Goal: Navigation & Orientation: Find specific page/section

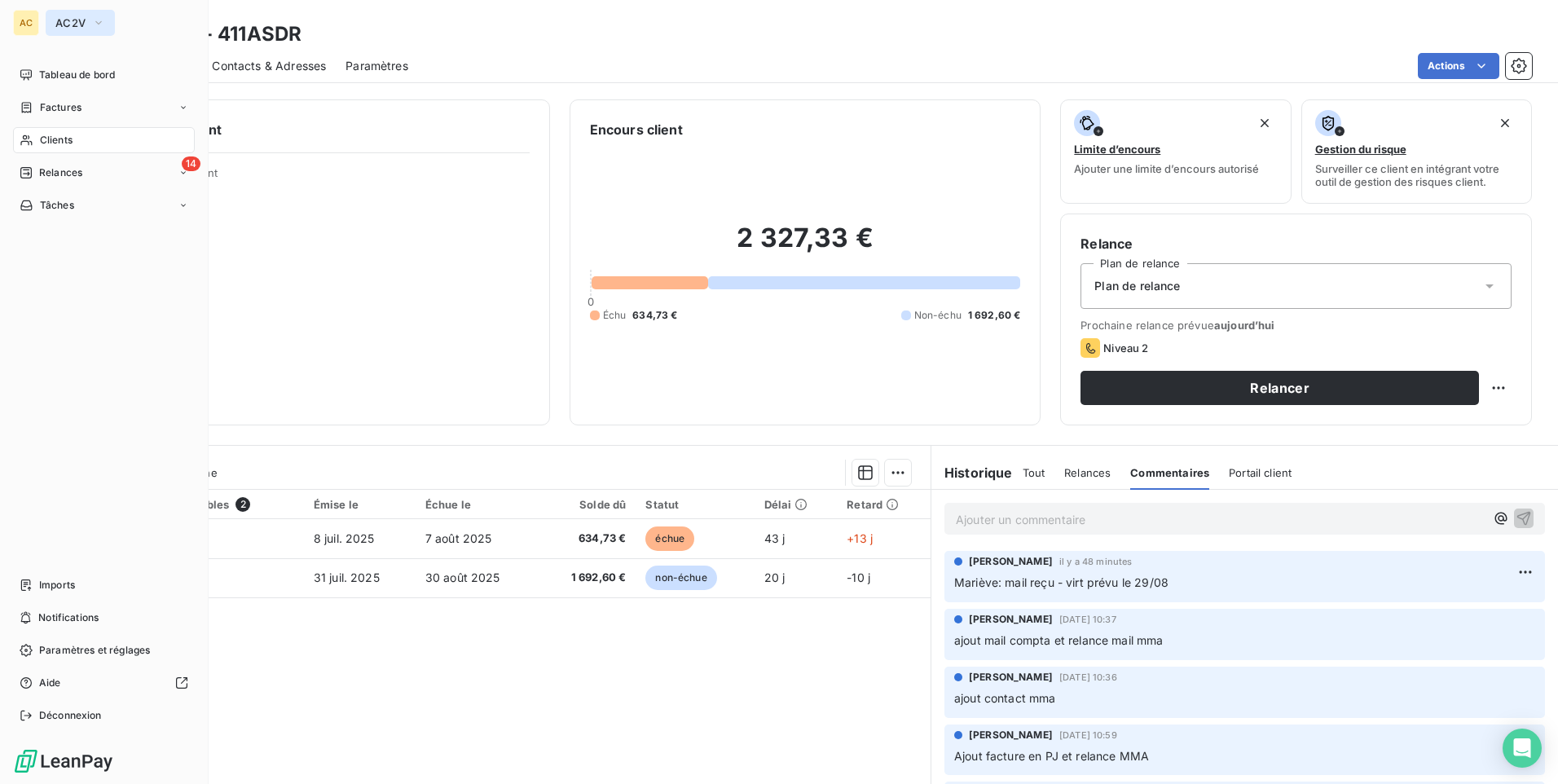
scroll to position [68, 0]
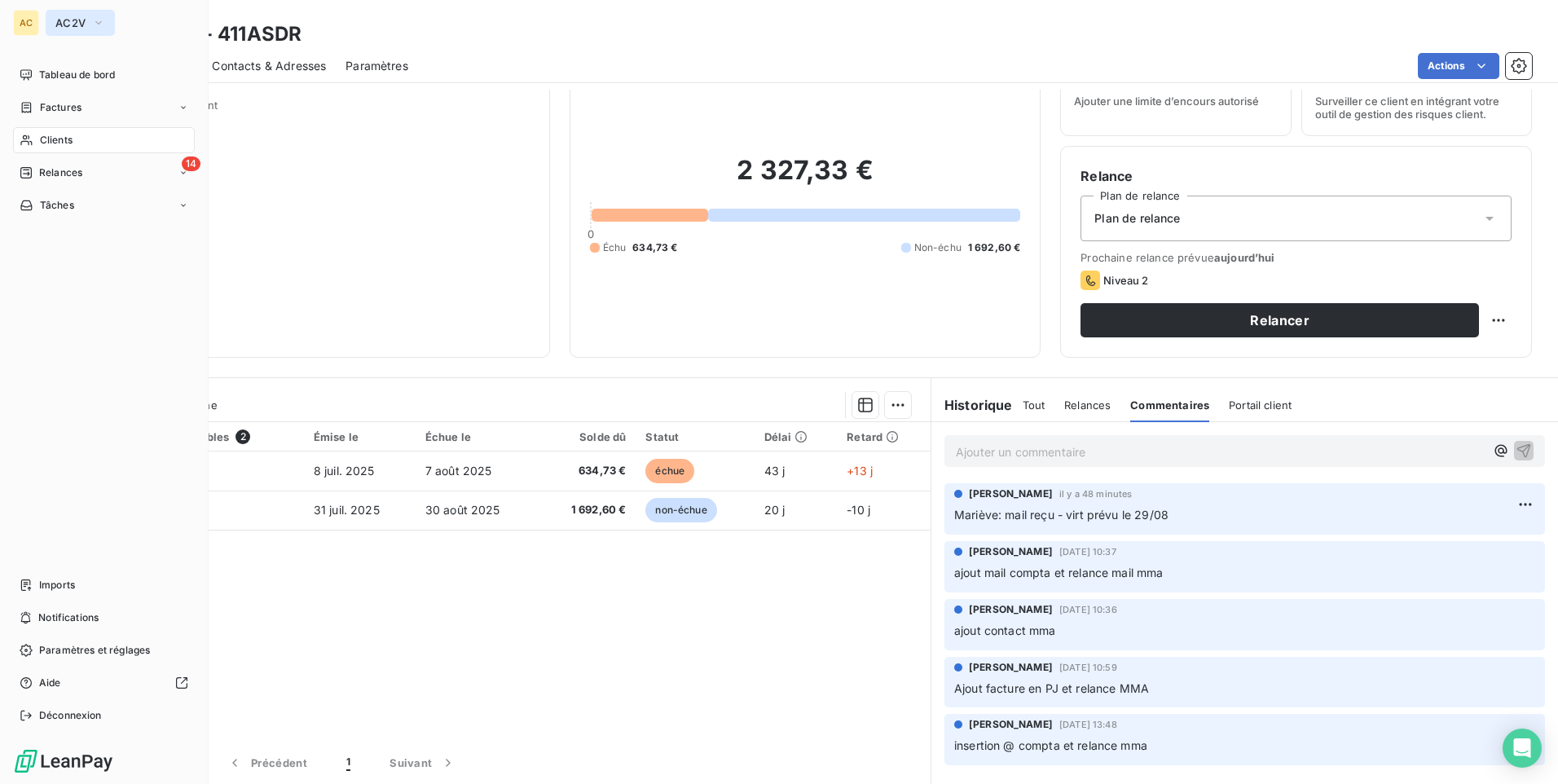
click at [66, 20] on span "AC2V" at bounding box center [70, 23] width 30 height 13
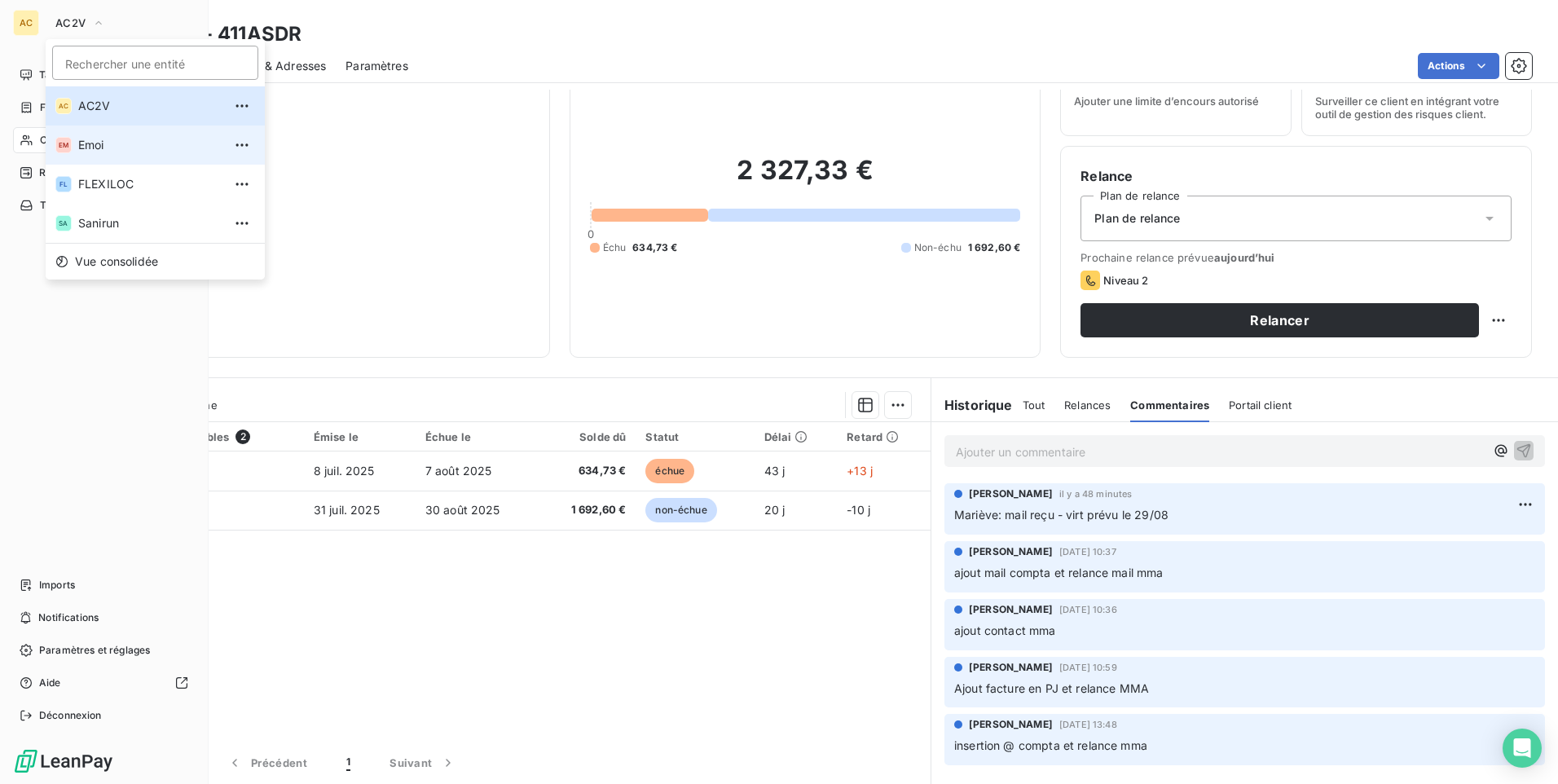
click at [94, 151] on span "Emoi" at bounding box center [150, 145] width 145 height 16
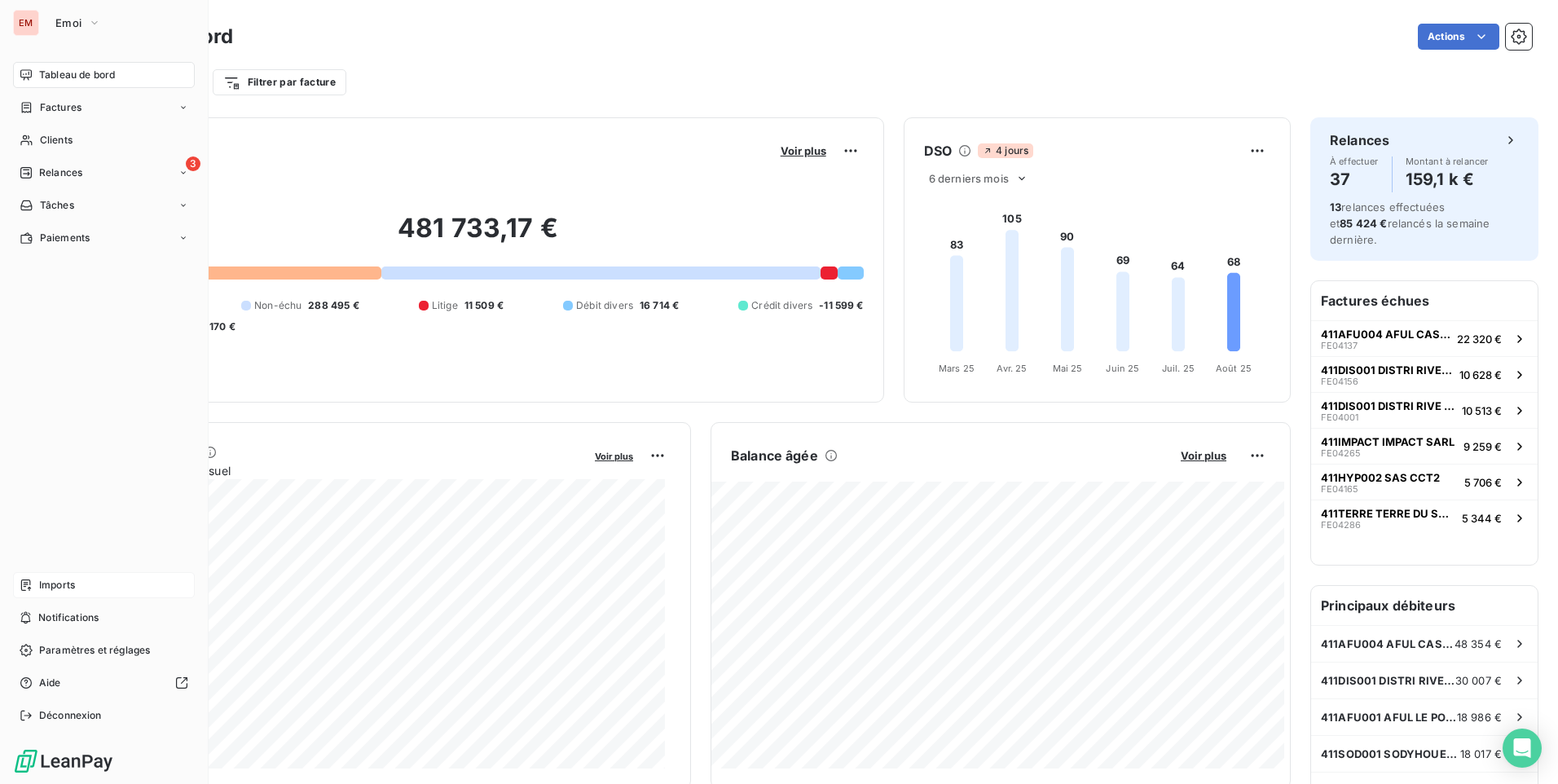
click at [83, 587] on div "Imports" at bounding box center [103, 585] width 182 height 26
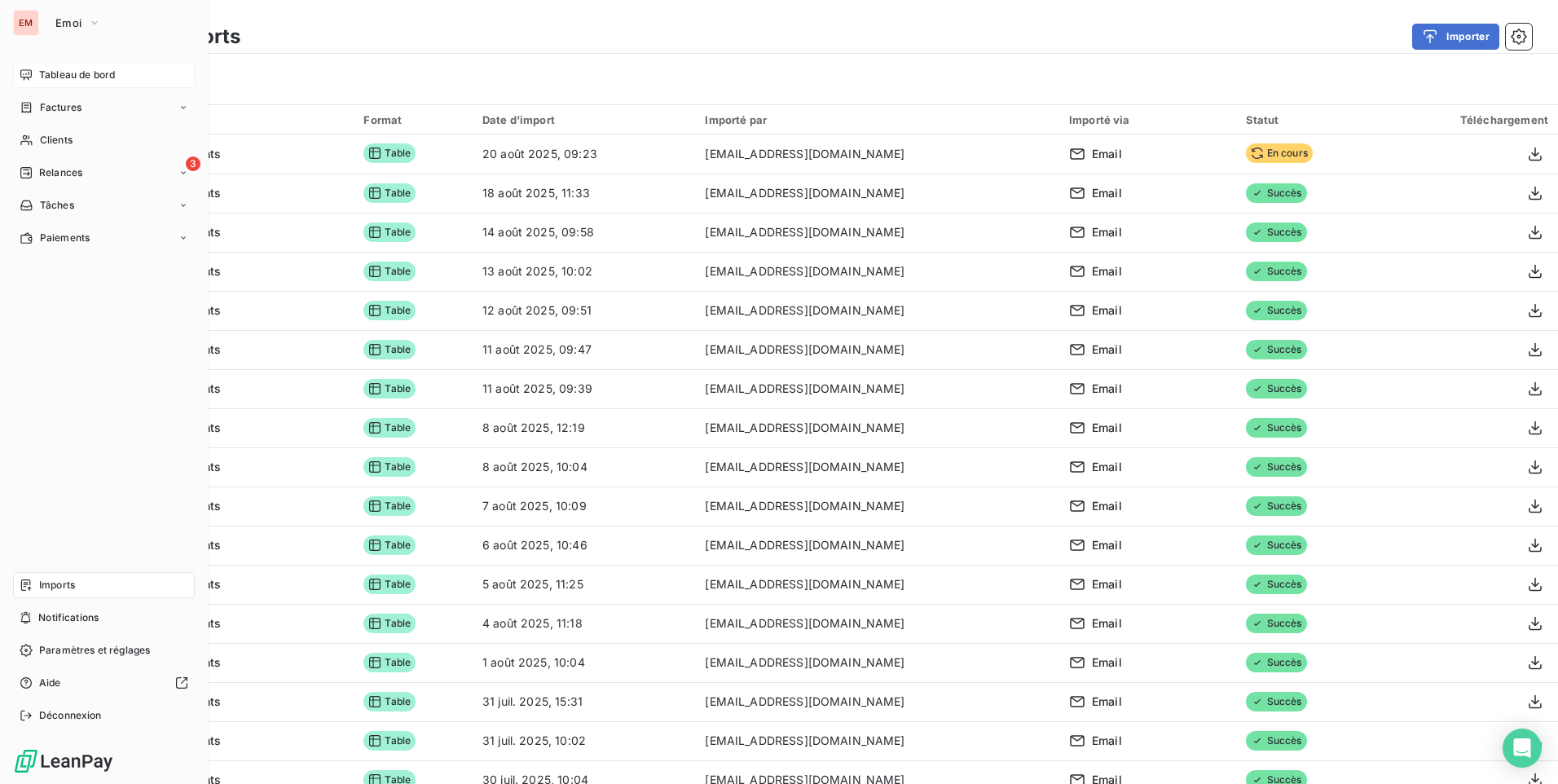
click at [70, 79] on span "Tableau de bord" at bounding box center [77, 75] width 76 height 15
